Goal: Task Accomplishment & Management: Manage account settings

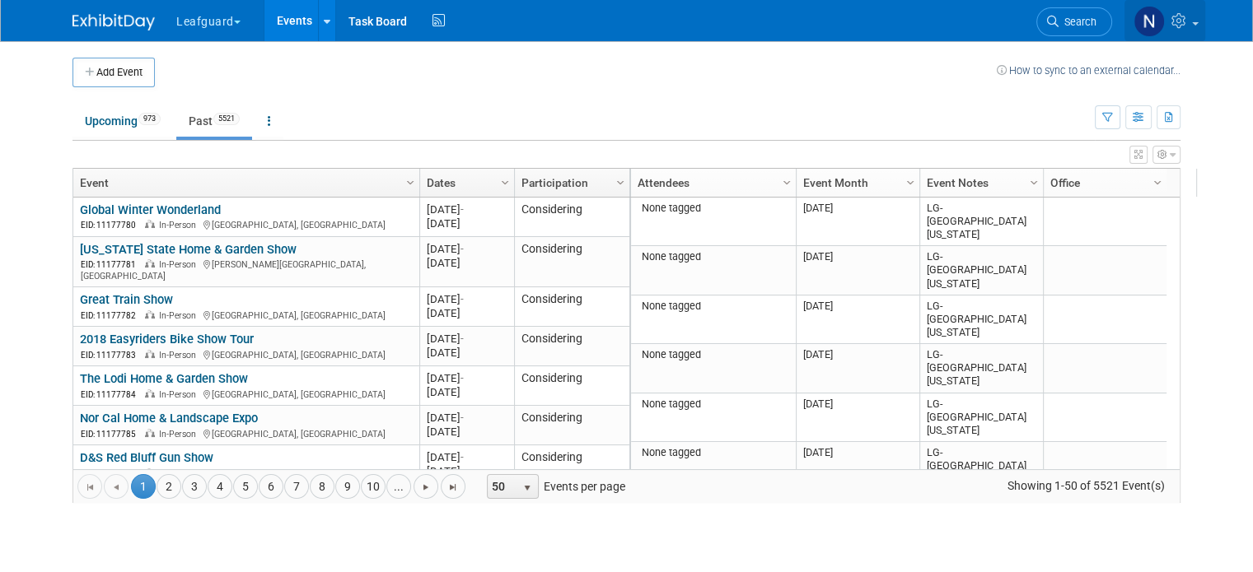
click at [1165, 26] on img at bounding box center [1148, 21] width 31 height 31
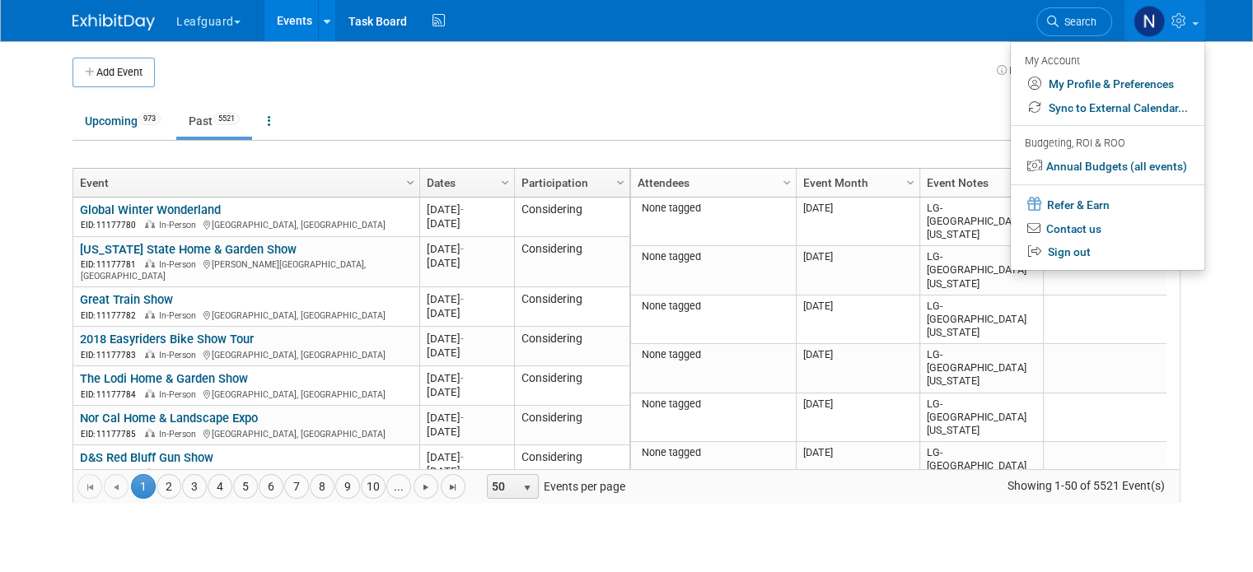
click at [180, 16] on button "Leafguard" at bounding box center [218, 18] width 86 height 36
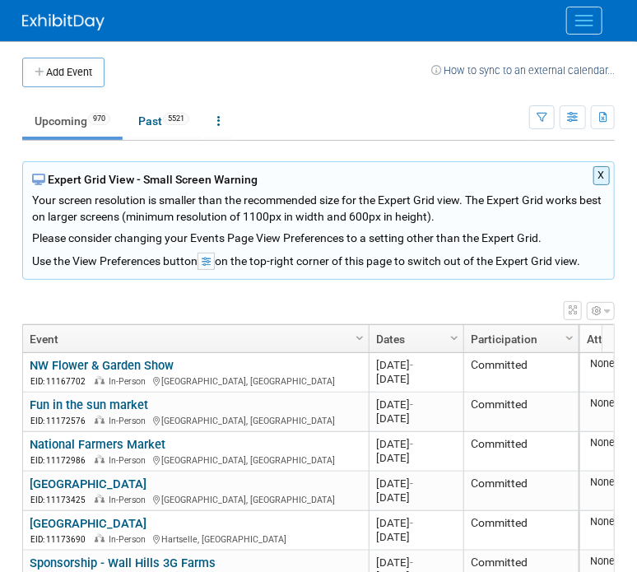
click at [58, 289] on div "X Expert Grid View - Small Screen Warning Your screen resolution is smaller tha…" at bounding box center [318, 410] width 593 height 498
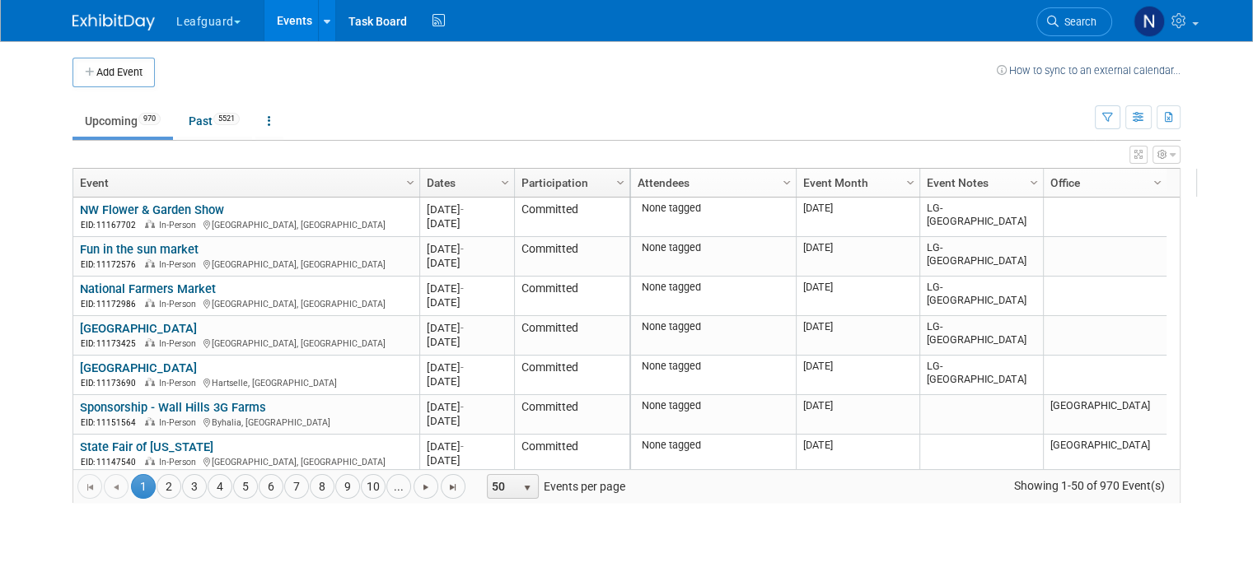
click at [41, 179] on body "Leafguard Explore: My Workspaces 2 Go to Workspace: Leafguard Nayla Events Add …" at bounding box center [626, 286] width 1253 height 572
click at [614, 183] on span "Column Settings" at bounding box center [620, 182] width 13 height 13
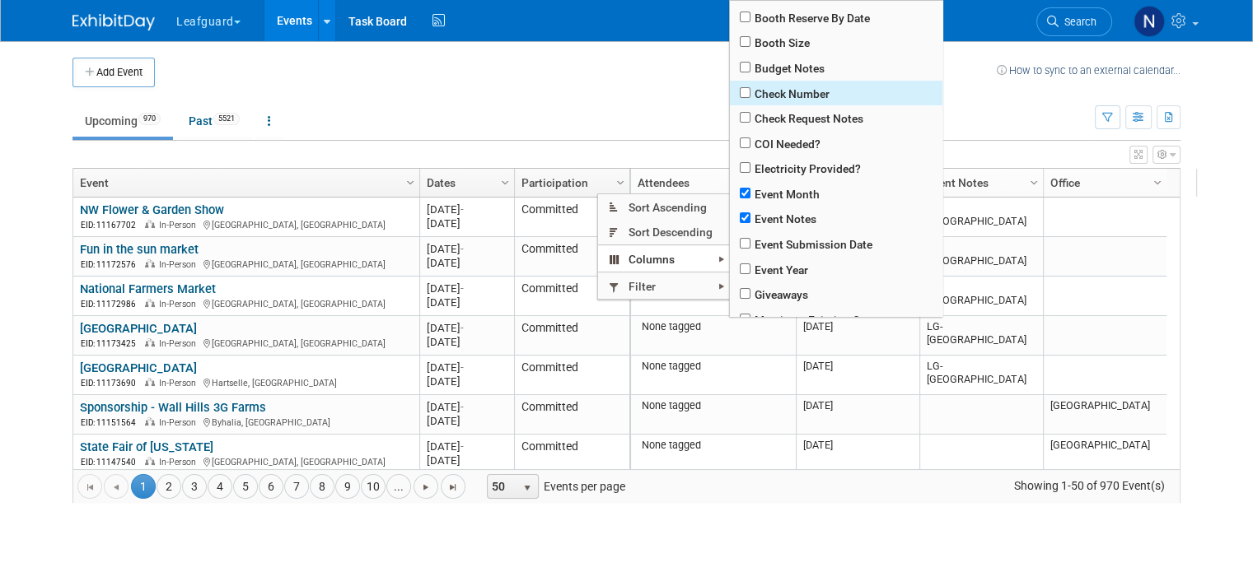
scroll to position [152, 0]
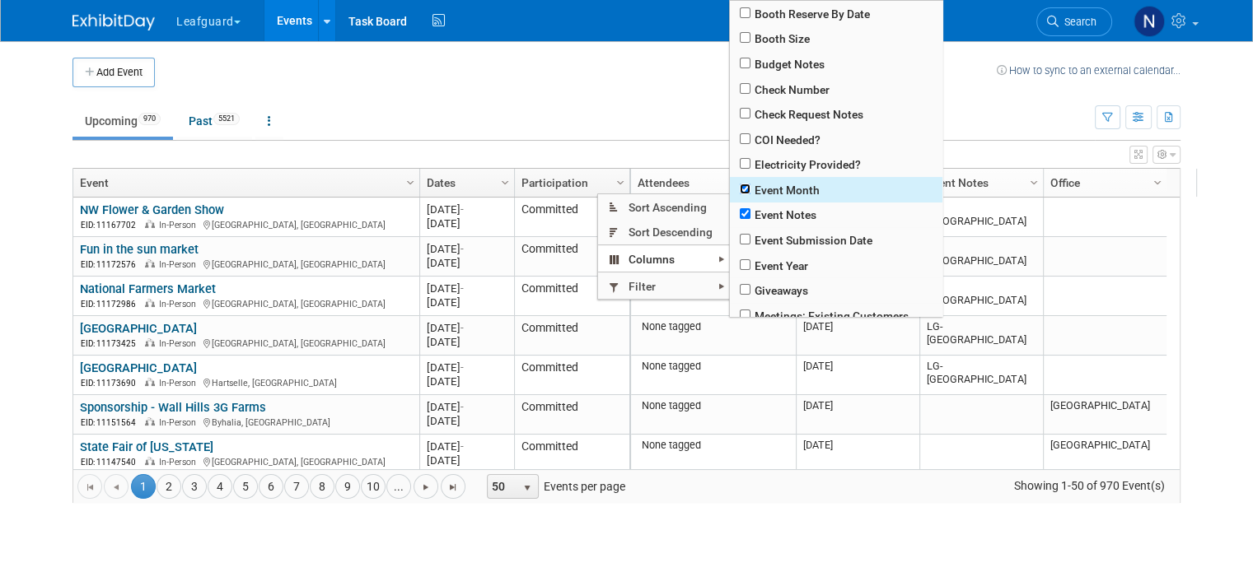
click at [745, 190] on input "checkbox" at bounding box center [745, 189] width 11 height 11
checkbox input "false"
checkbox input "true"
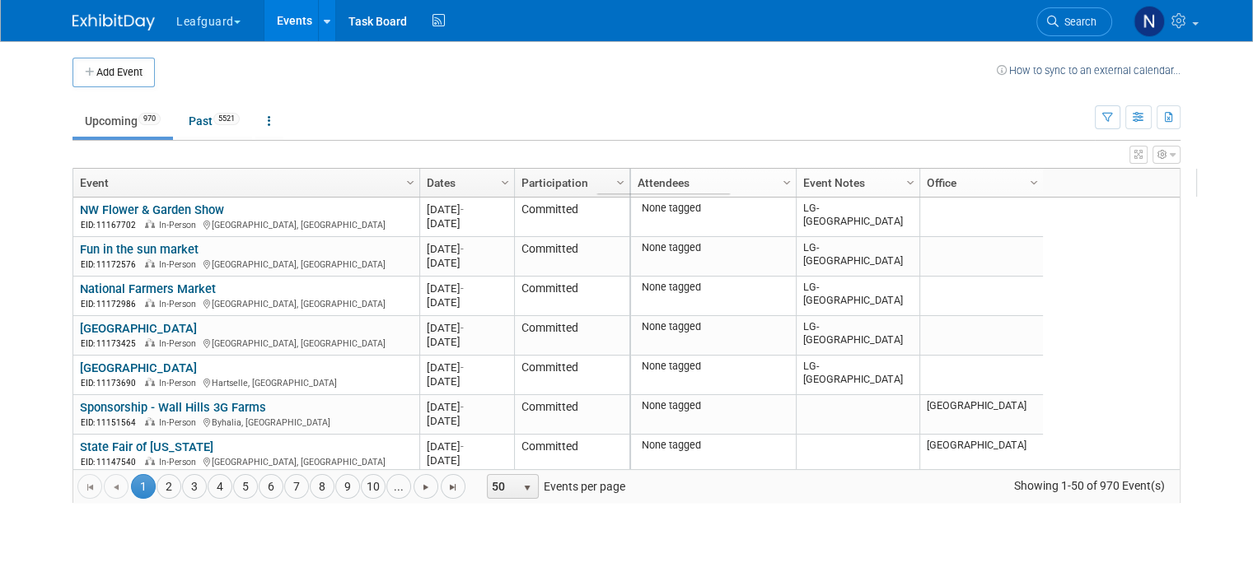
click at [665, 99] on td "Upcoming 970 Past 5521 All Events 6491 Past and Upcoming Grouped Annually Event…" at bounding box center [583, 114] width 1022 height 54
click at [903, 186] on span "Column Settings" at bounding box center [909, 182] width 13 height 13
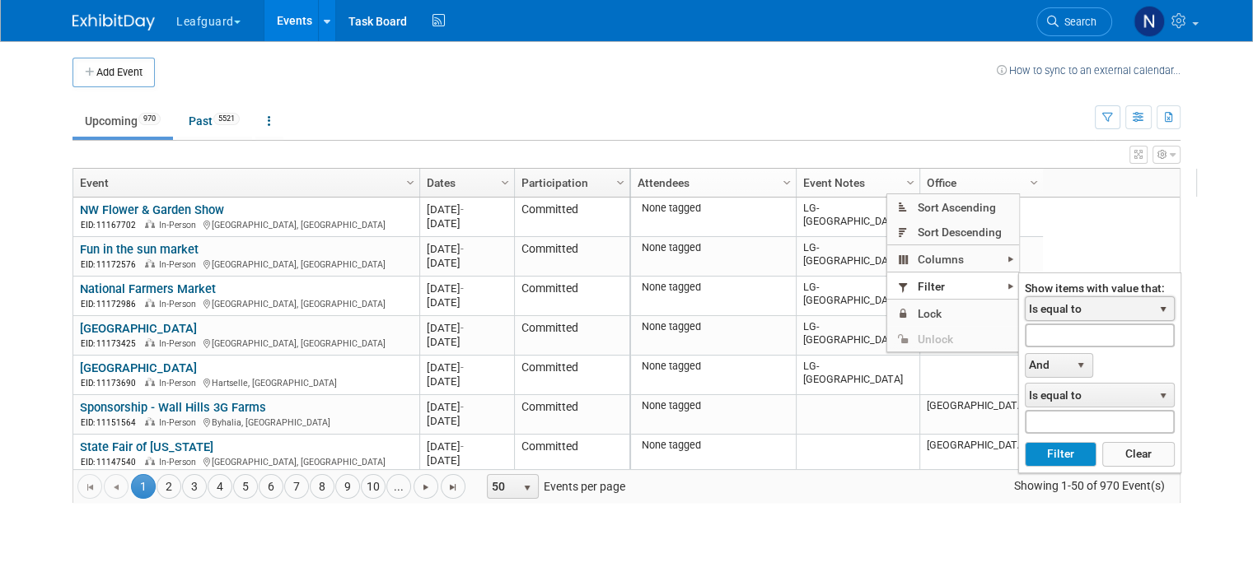
click at [1110, 309] on span "Is equal to" at bounding box center [1088, 308] width 127 height 23
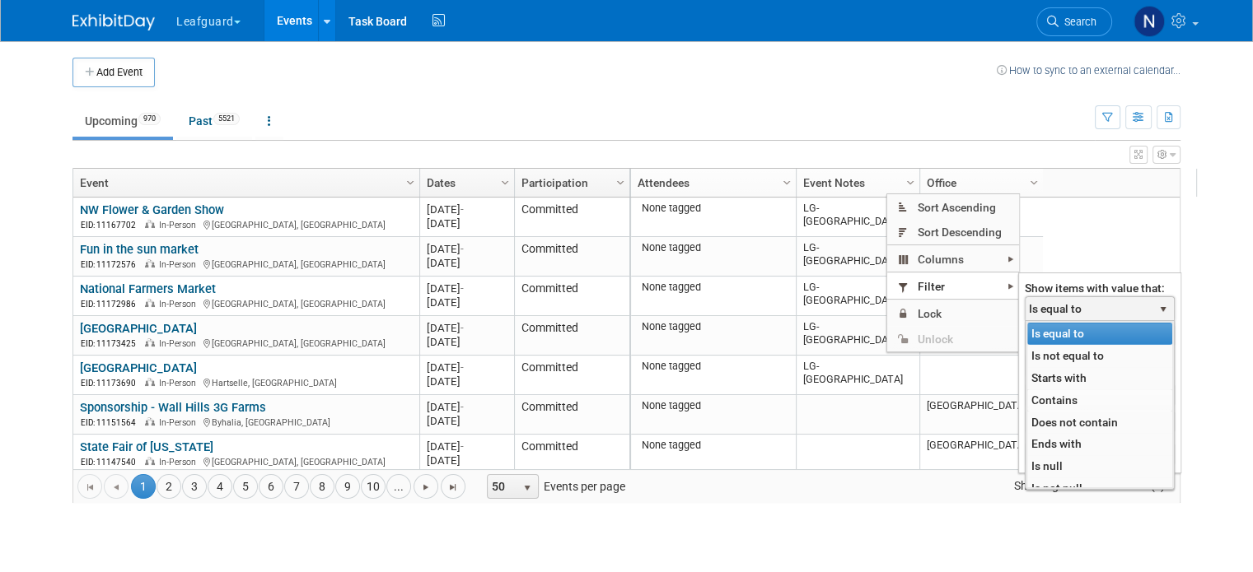
click at [1061, 399] on li "Contains" at bounding box center [1099, 401] width 145 height 22
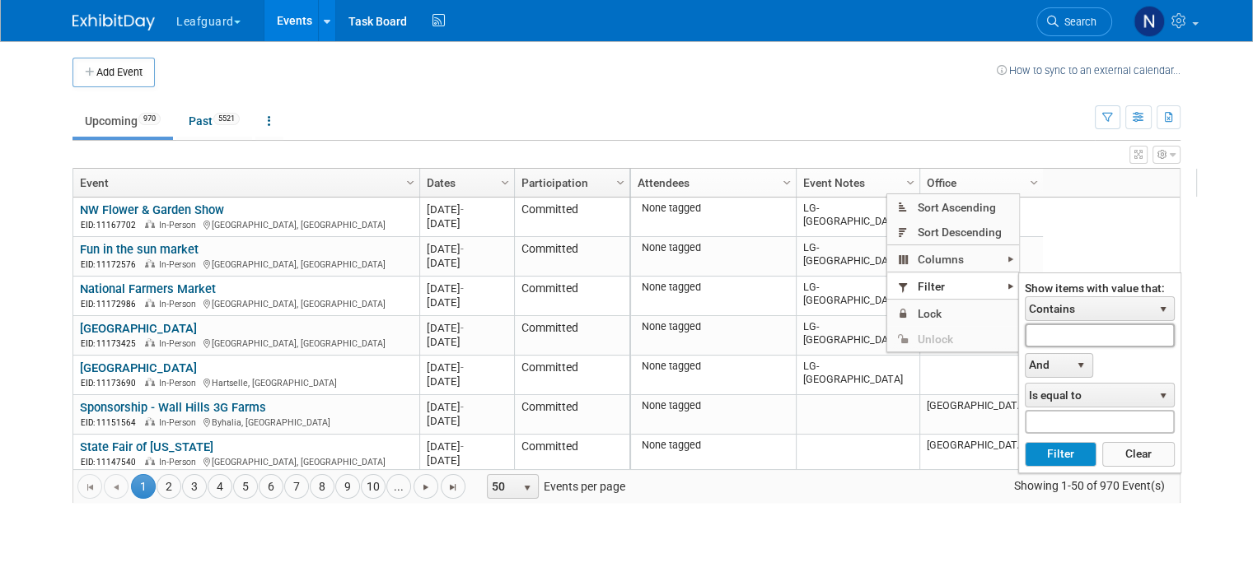
click at [1054, 335] on input "text" at bounding box center [1100, 336] width 150 height 24
click at [1081, 445] on button "Filter" at bounding box center [1061, 454] width 72 height 25
type input "lg-charlotte"
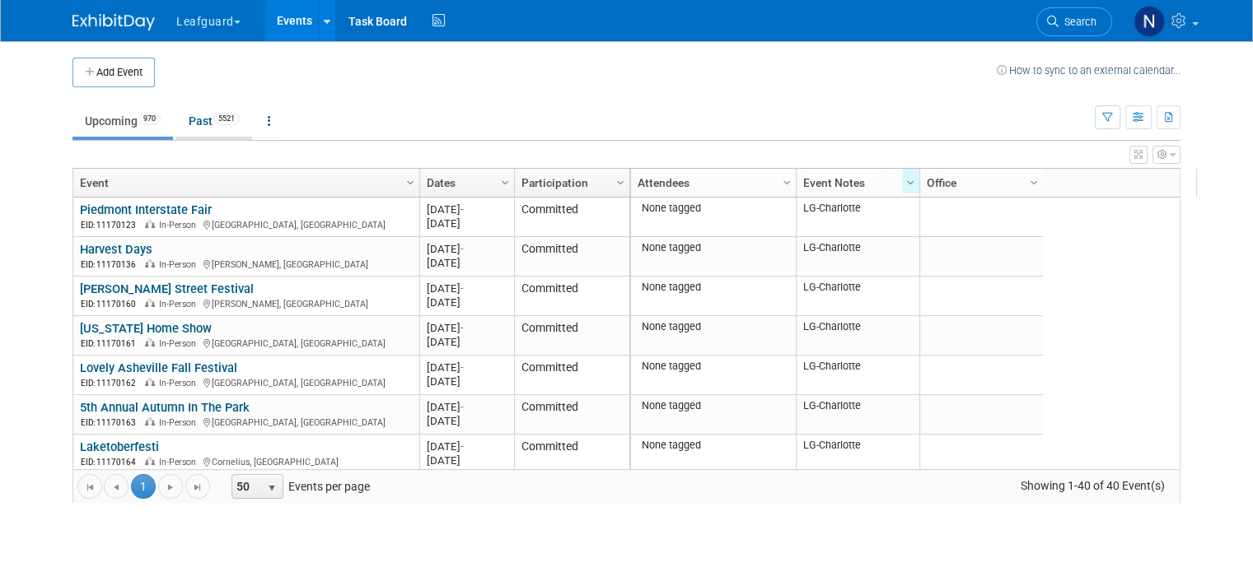
click at [184, 122] on link "Past 5521" at bounding box center [214, 120] width 76 height 31
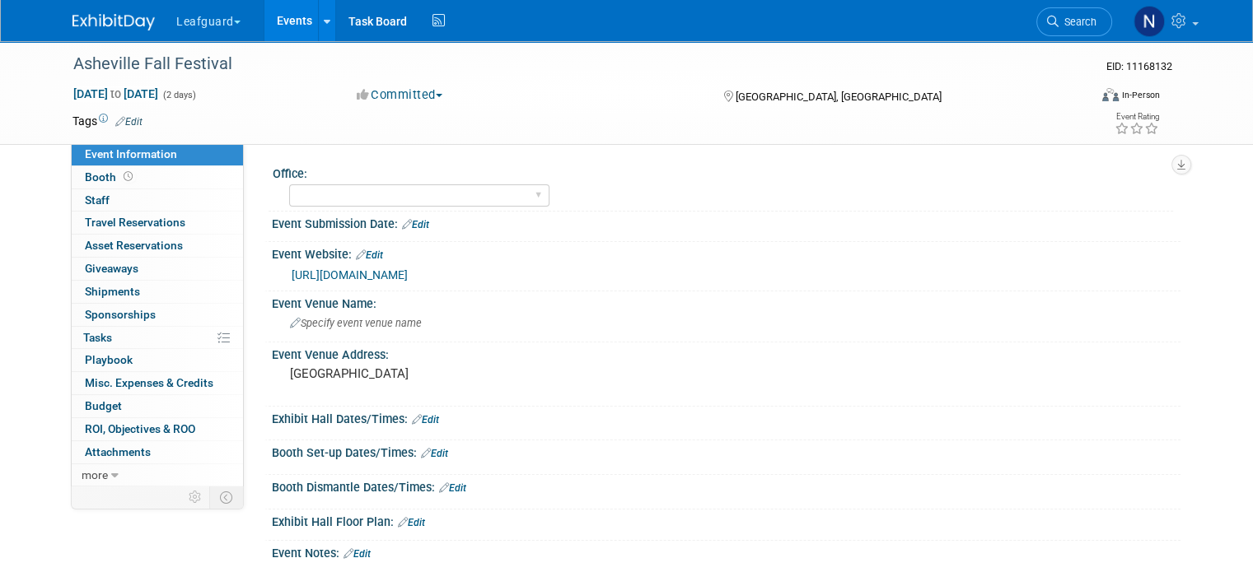
click at [432, 96] on button "Committed" at bounding box center [400, 94] width 98 height 17
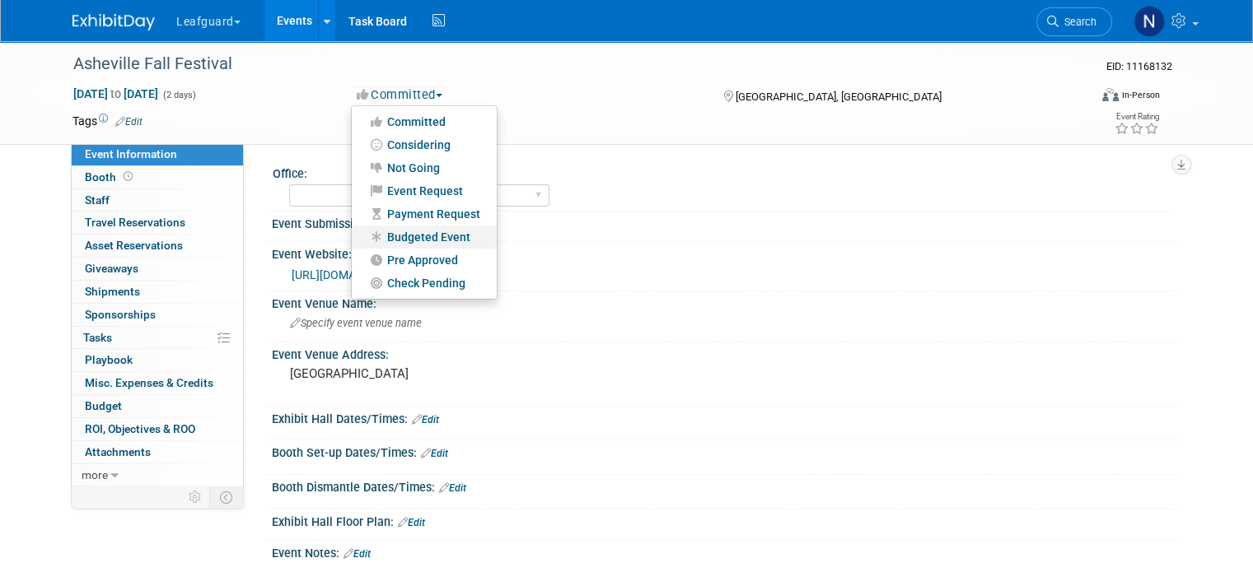
click at [427, 240] on link "Budgeted Event" at bounding box center [424, 237] width 145 height 23
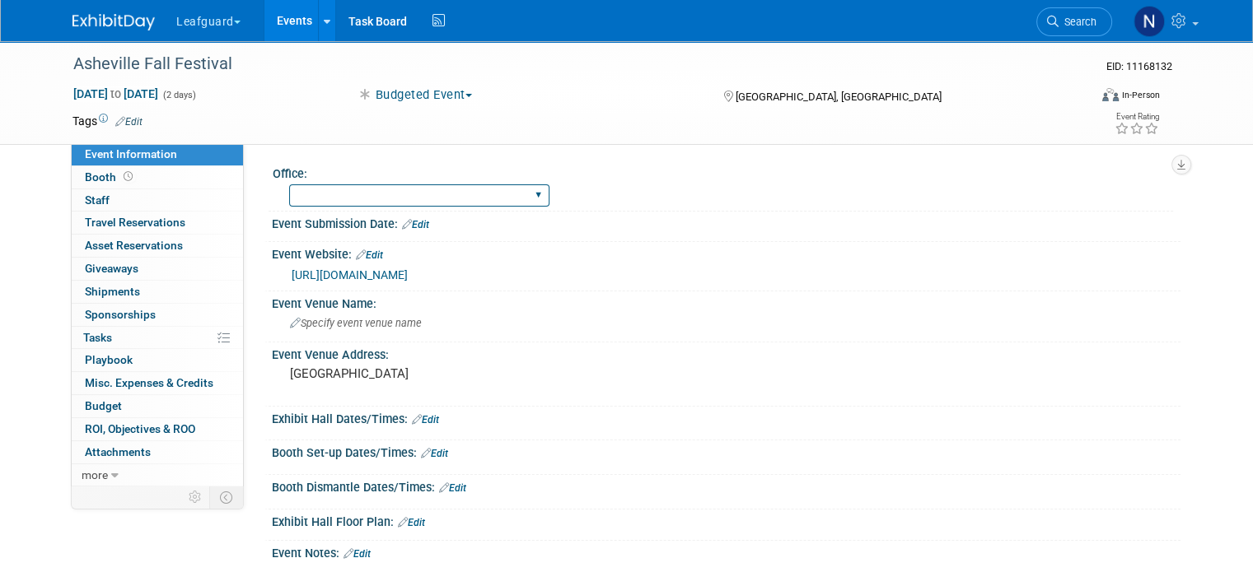
click at [399, 190] on select "Albany Arkansas Austin Birmingham Charlotte Chicago Cleveland Colorado Columbia…" at bounding box center [419, 195] width 260 height 22
select select "Charlotte"
click at [289, 184] on select "Albany Arkansas Austin Birmingham Charlotte Chicago Cleveland Colorado Columbia…" at bounding box center [419, 195] width 260 height 22
click at [85, 205] on span "Staff 0" at bounding box center [97, 200] width 25 height 13
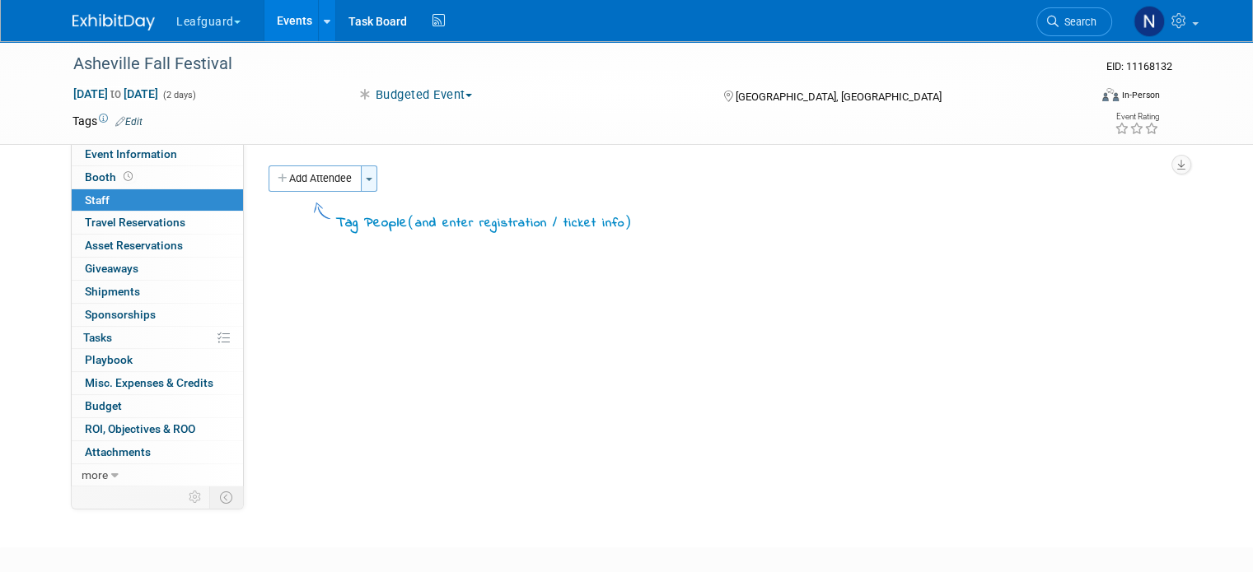
click at [361, 184] on button "Toggle Dropdown" at bounding box center [369, 179] width 16 height 26
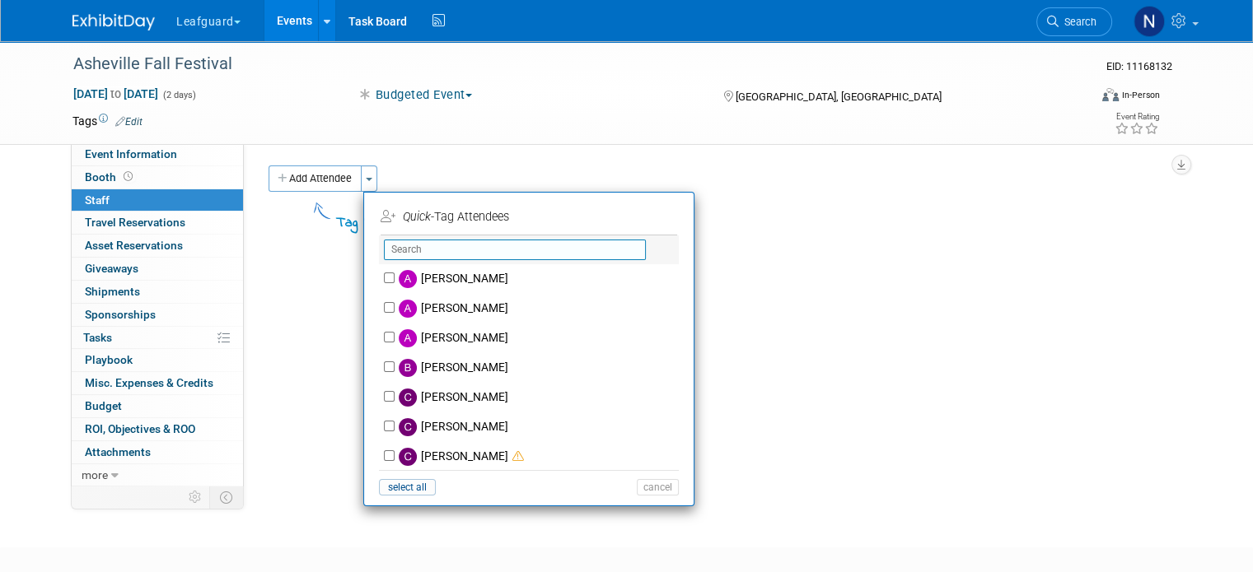
click at [389, 246] on input "text" at bounding box center [515, 250] width 262 height 21
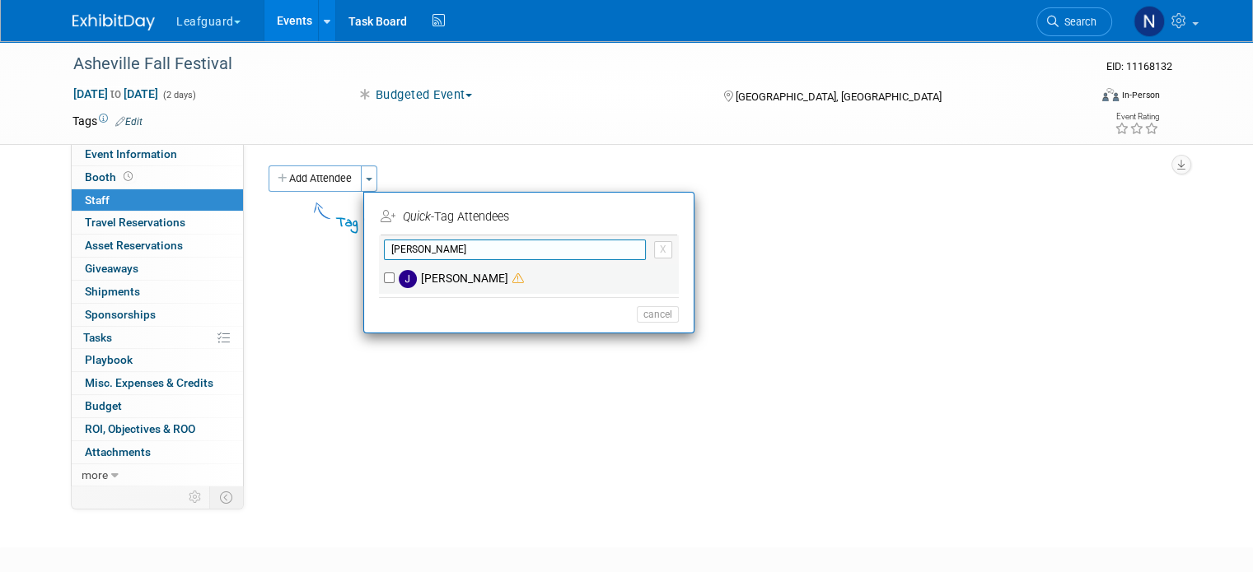
type input "josh"
click at [384, 275] on input "Josh Smith" at bounding box center [389, 278] width 11 height 11
checkbox input "true"
click at [402, 254] on input "josh" at bounding box center [515, 250] width 262 height 21
type input "j"
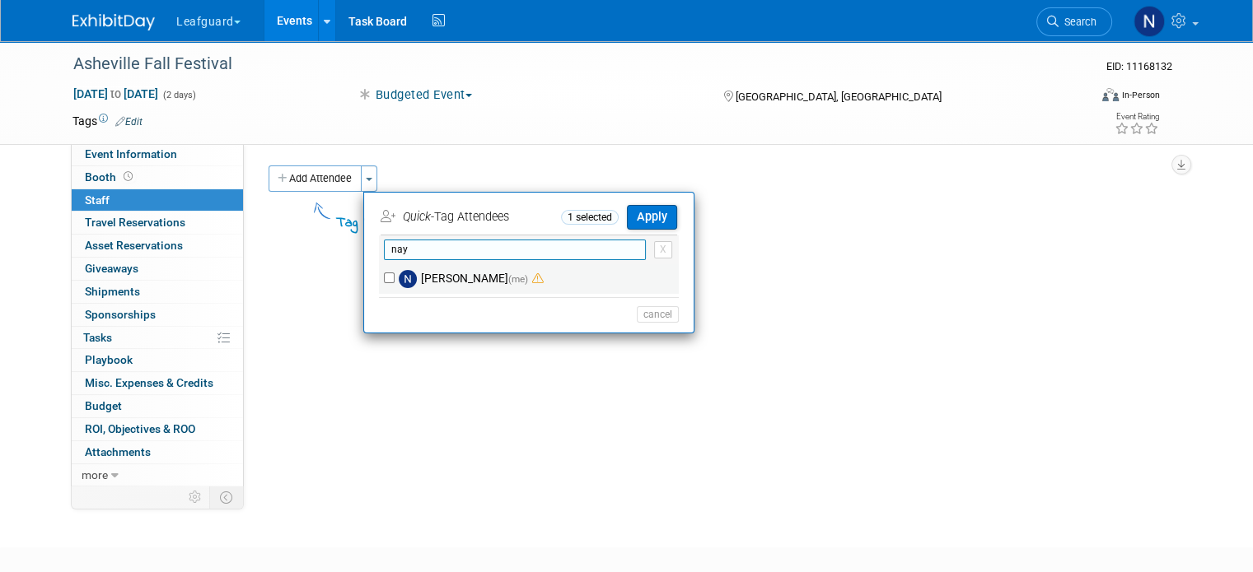
type input "nay"
click at [384, 274] on input "Nayla Krasinski (me)" at bounding box center [389, 278] width 11 height 11
checkbox input "true"
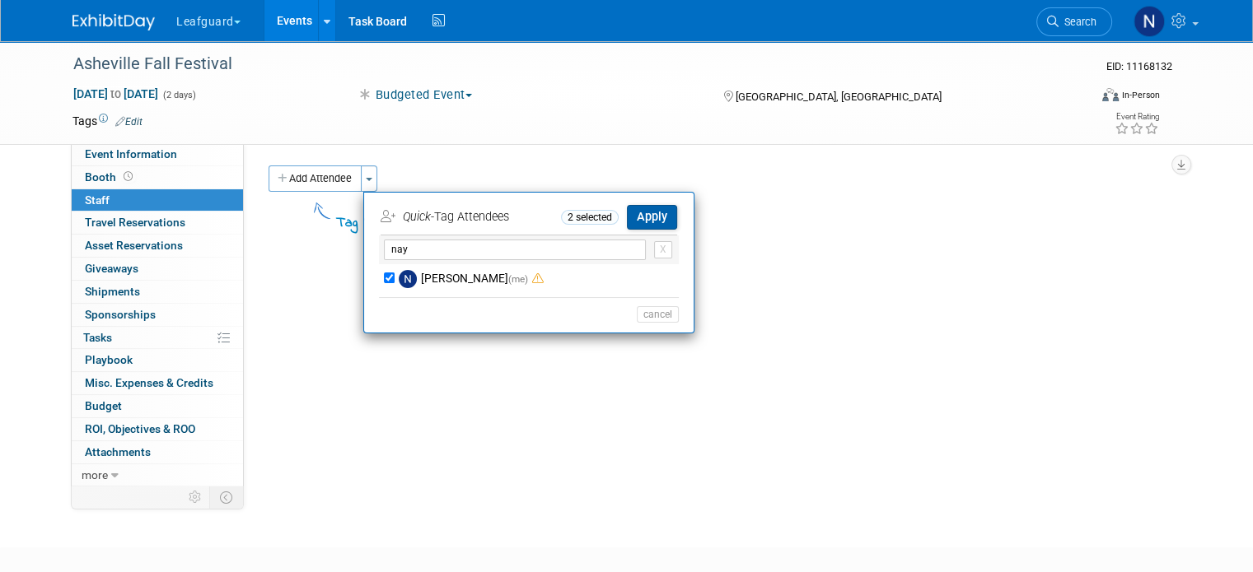
click at [627, 220] on button "Apply" at bounding box center [652, 217] width 50 height 24
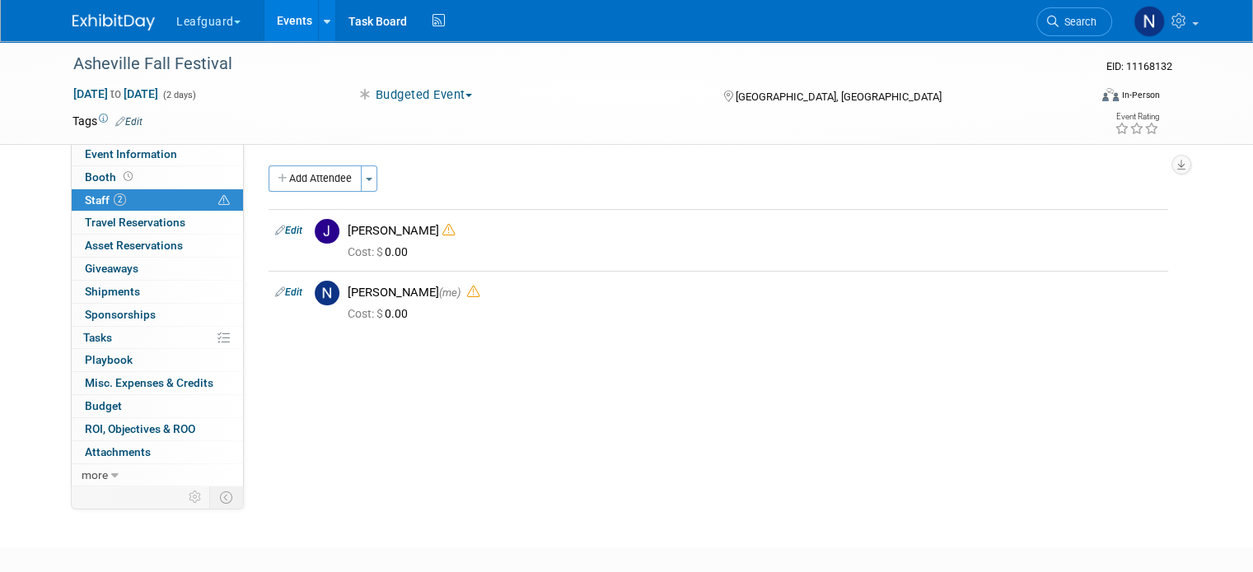
click at [1162, 337] on div "Add Attendee Toggle Dropdown Quick -Tag Attendees Apply X select all cancel" at bounding box center [717, 258] width 899 height 184
click at [99, 175] on span "Booth" at bounding box center [110, 176] width 51 height 13
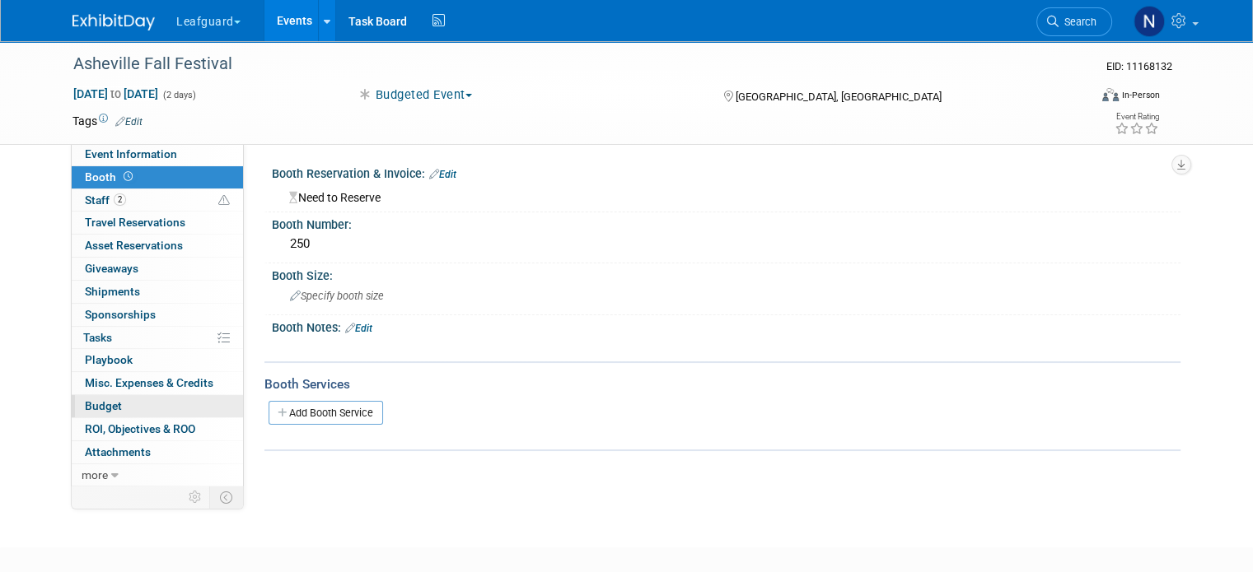
click at [91, 404] on span "Budget" at bounding box center [103, 405] width 37 height 13
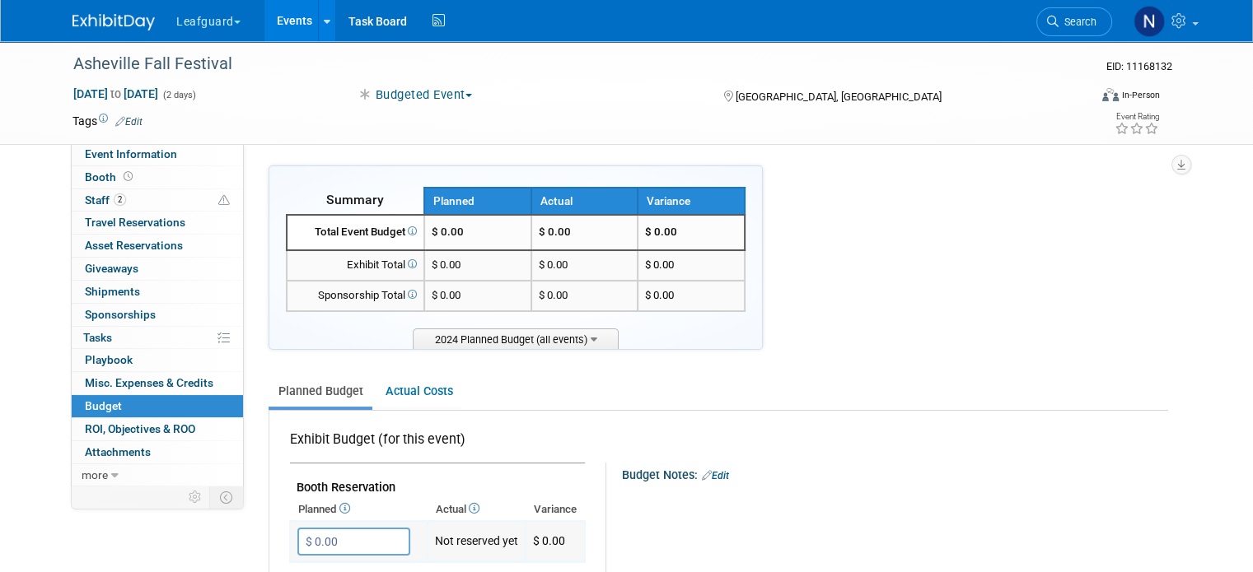
click at [303, 537] on input "$ 0.00" at bounding box center [353, 542] width 113 height 28
type input "$ 250.00"
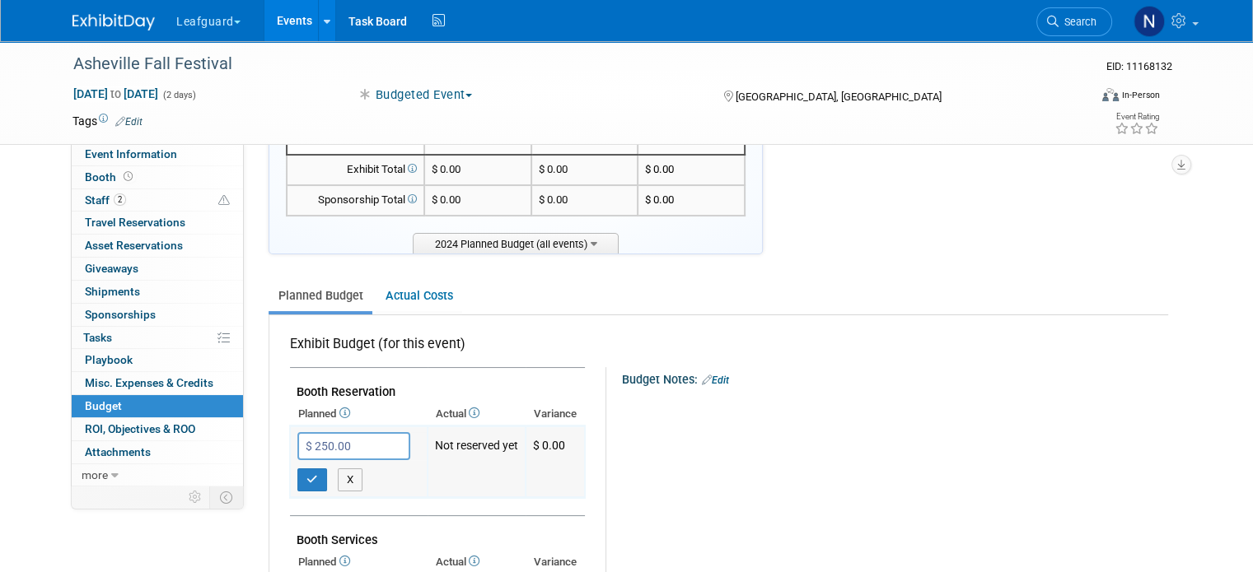
scroll to position [100, 0]
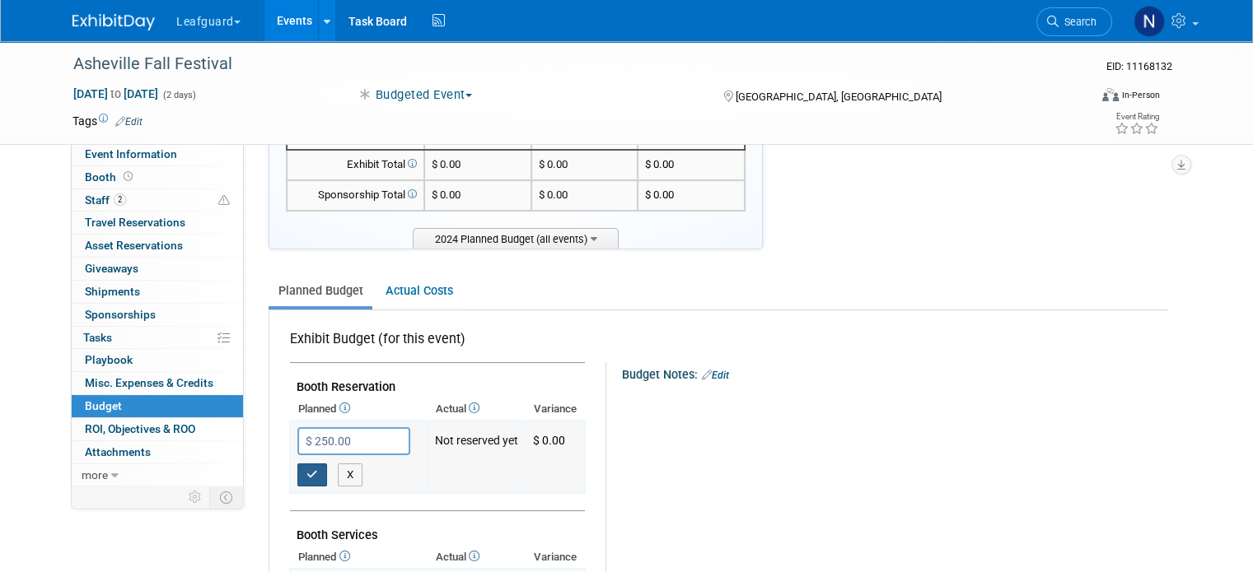
click at [297, 478] on button "button" at bounding box center [312, 475] width 30 height 23
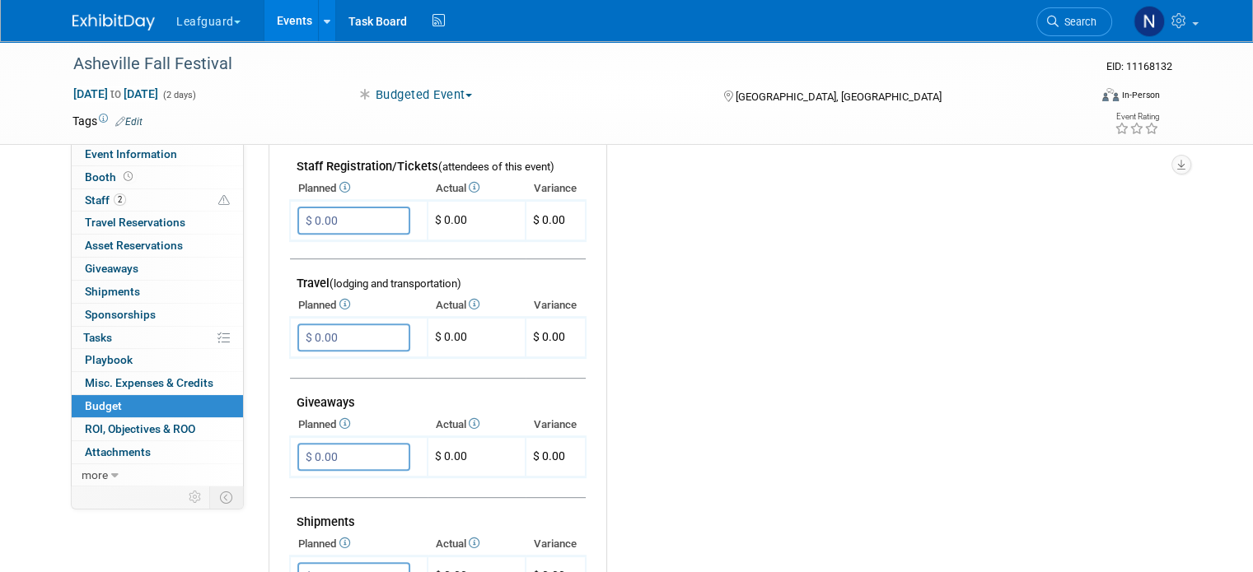
scroll to position [556, 0]
